Goal: Complete application form

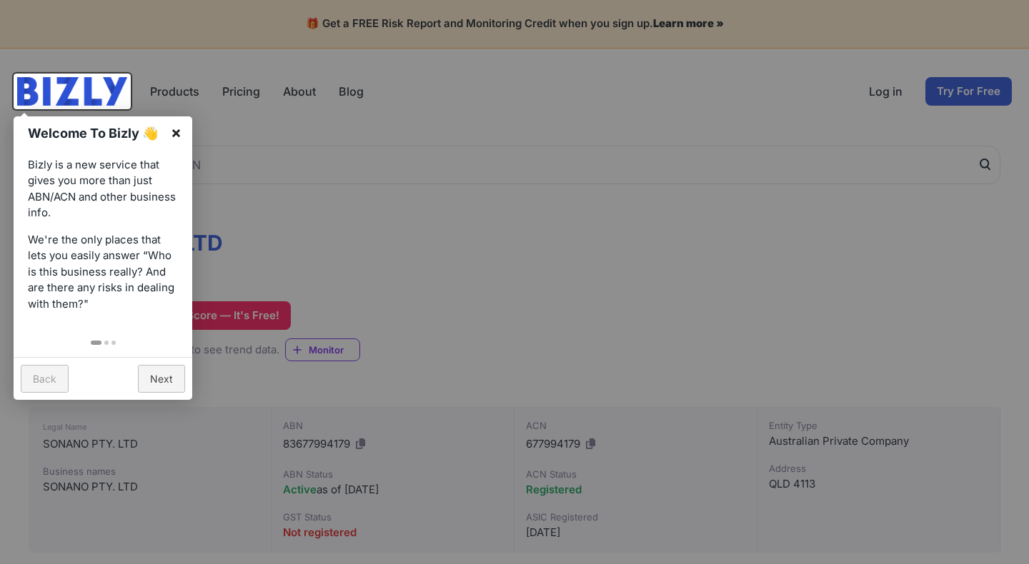
scroll to position [5, 0]
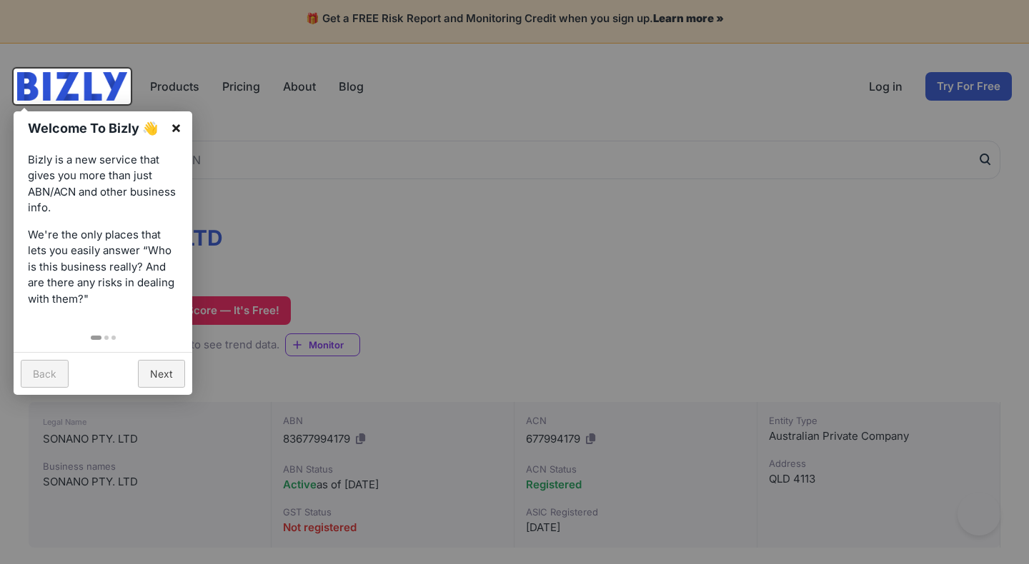
click at [181, 121] on link "×" at bounding box center [176, 127] width 32 height 32
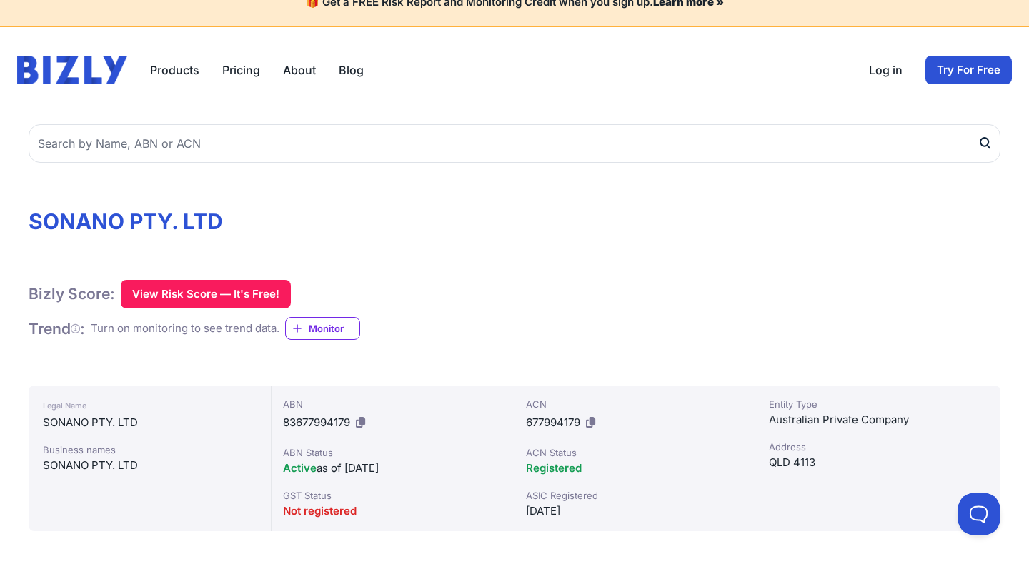
scroll to position [22, 0]
click at [237, 292] on button "View Risk Score — It's Free!" at bounding box center [206, 293] width 170 height 29
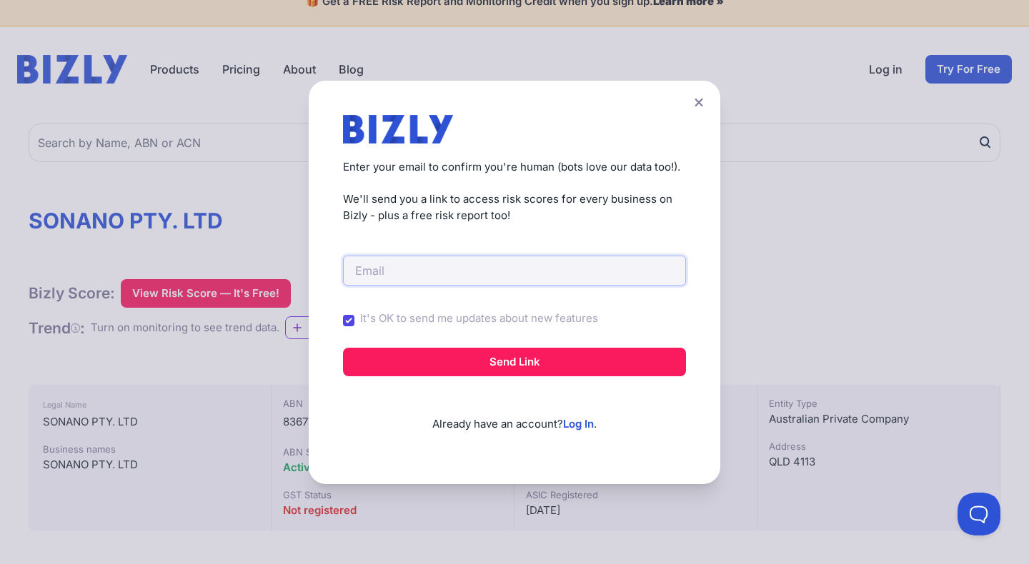
click at [423, 273] on input "email" at bounding box center [514, 271] width 343 height 30
type input "[EMAIL_ADDRESS][DOMAIN_NAME]"
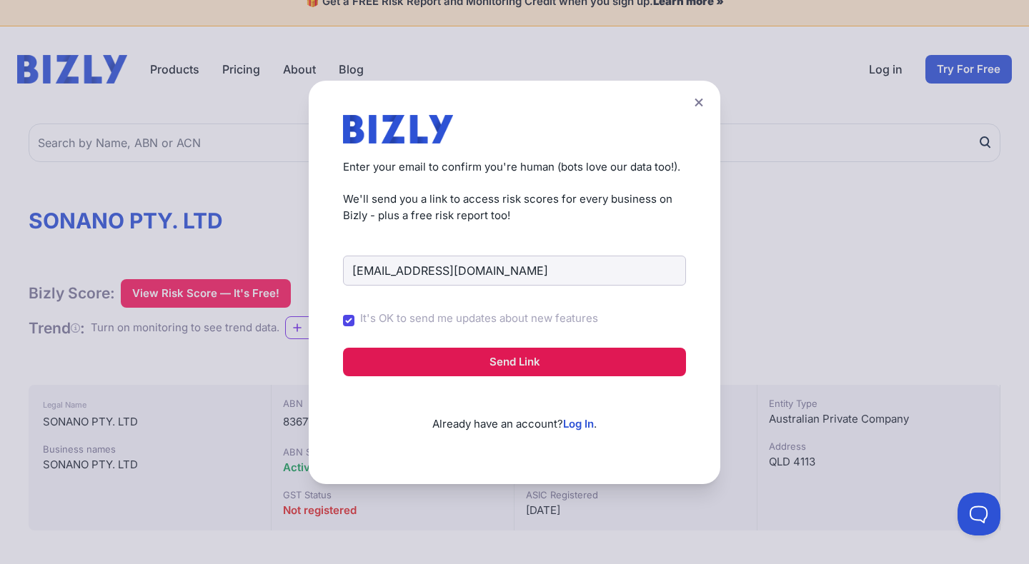
click at [459, 352] on button "Send Link" at bounding box center [514, 362] width 343 height 29
click at [461, 357] on button "Send Link" at bounding box center [514, 362] width 343 height 29
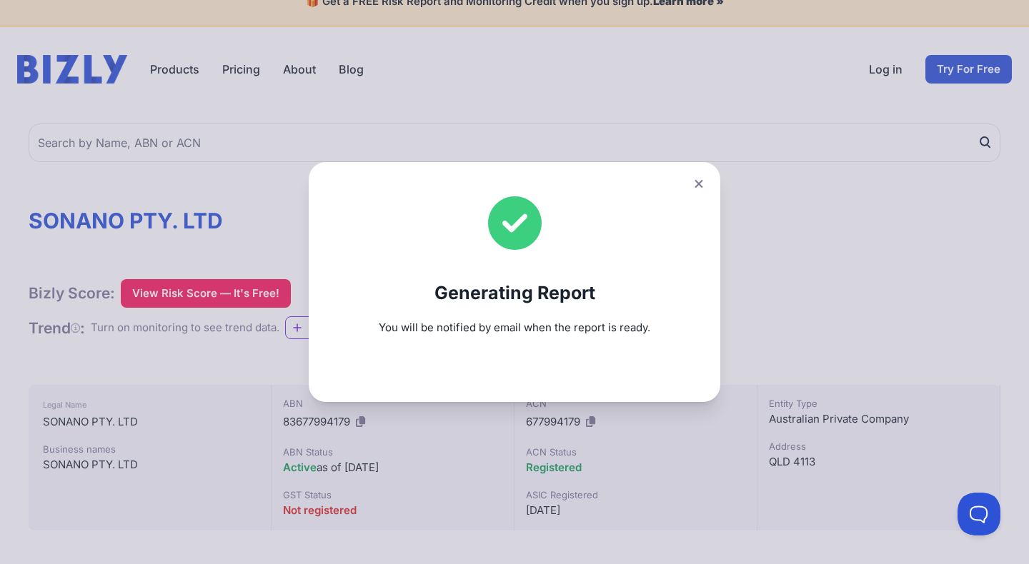
click at [697, 182] on icon at bounding box center [698, 184] width 8 height 8
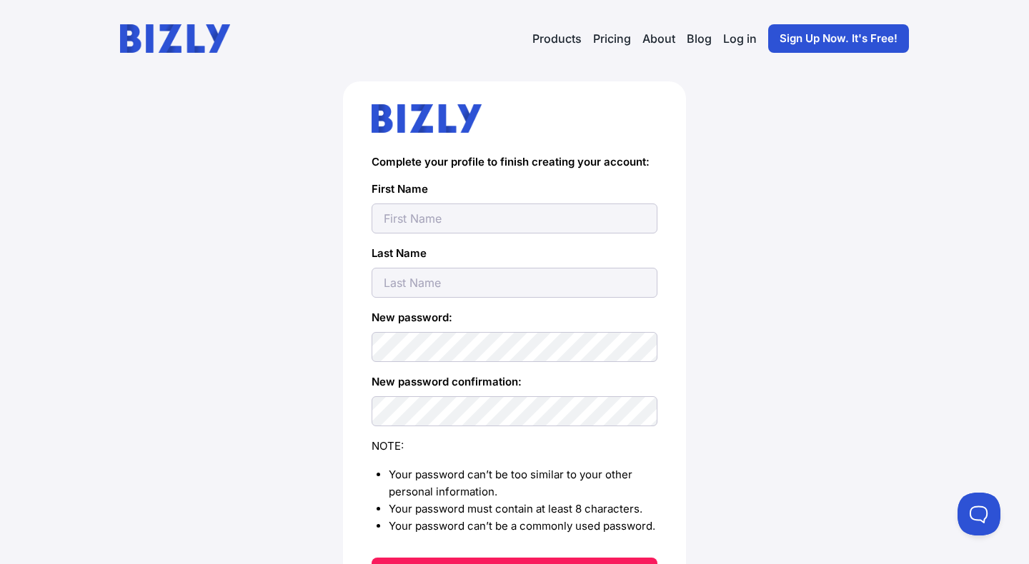
scroll to position [59, 0]
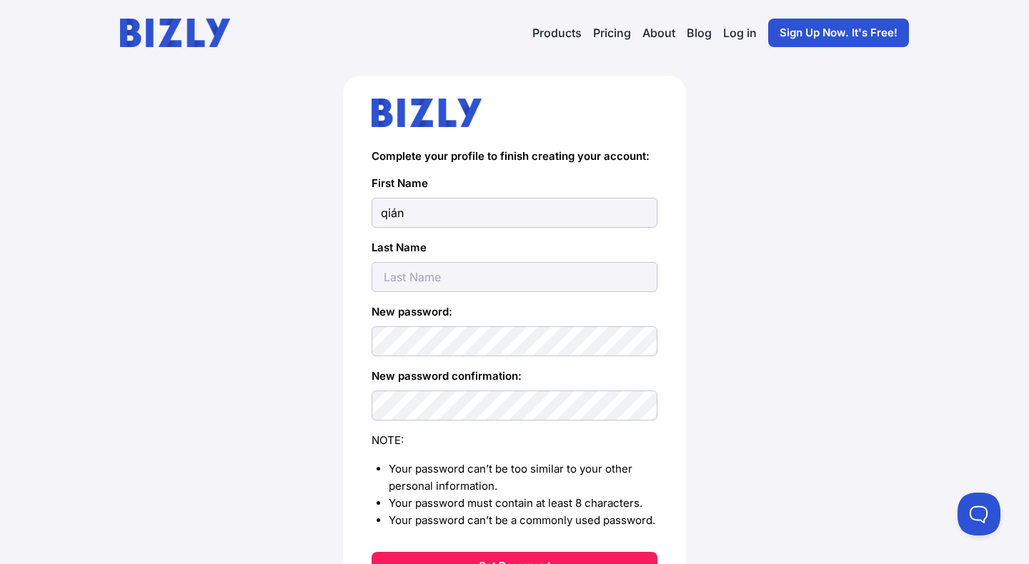
type input "qián"
click at [486, 281] on input "text" at bounding box center [515, 277] width 286 height 30
type input "q"
type input "l"
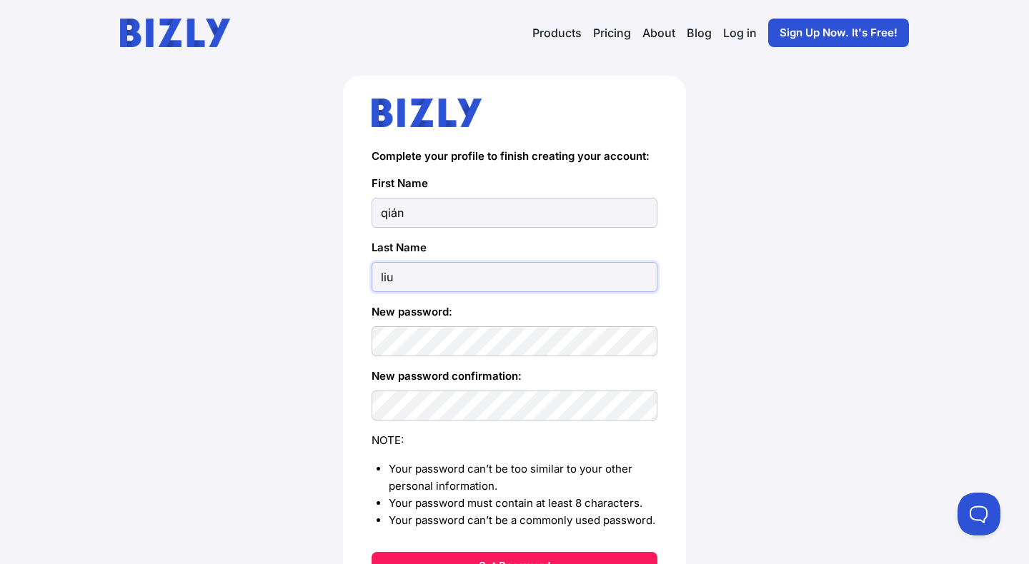
type input "liu"
